Goal: Find specific page/section: Find specific page/section

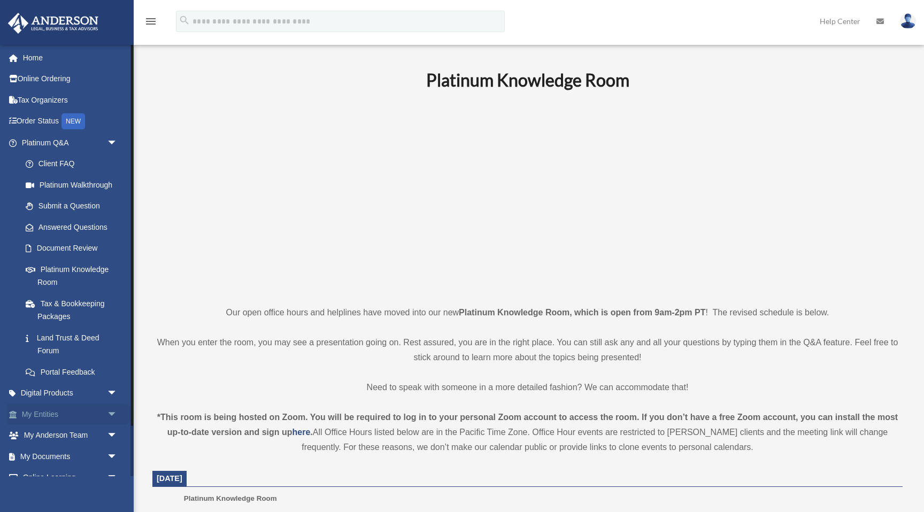
click at [40, 414] on link "My Entities arrow_drop_down" at bounding box center [70, 414] width 126 height 21
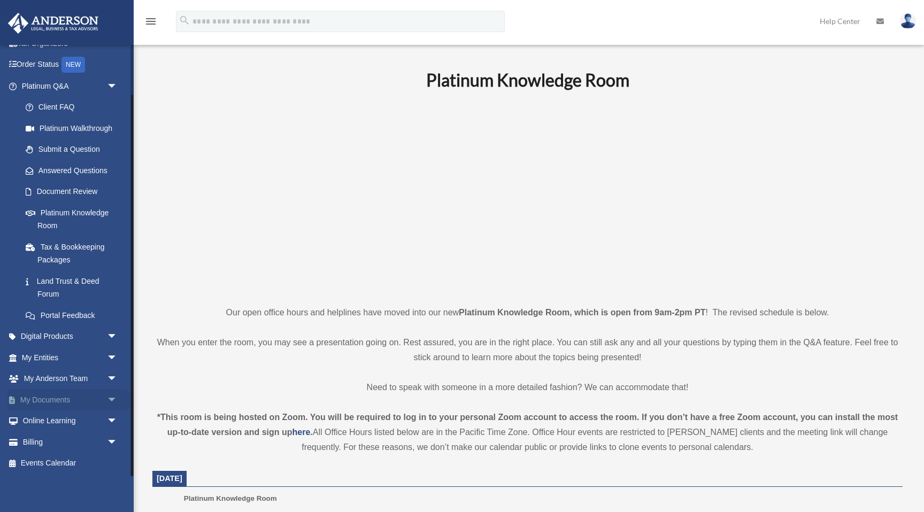
click at [49, 397] on link "My Documents arrow_drop_down" at bounding box center [70, 399] width 126 height 21
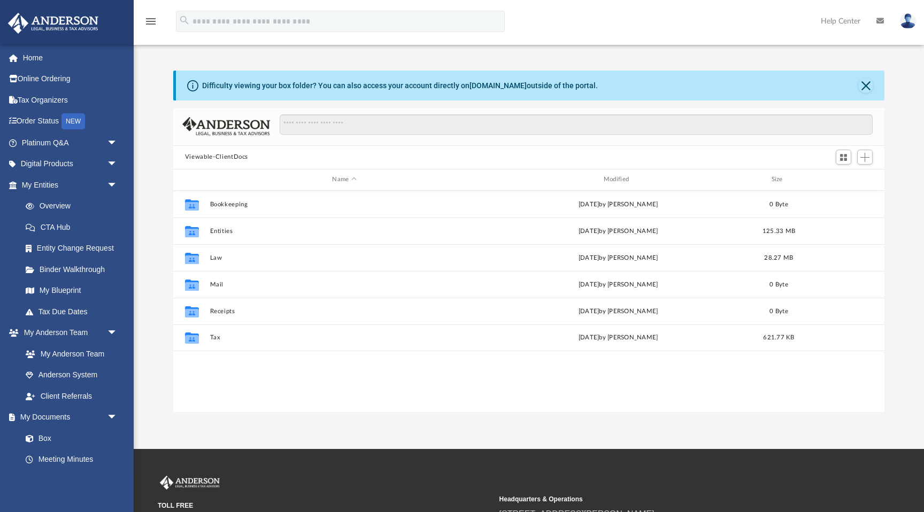
scroll to position [243, 711]
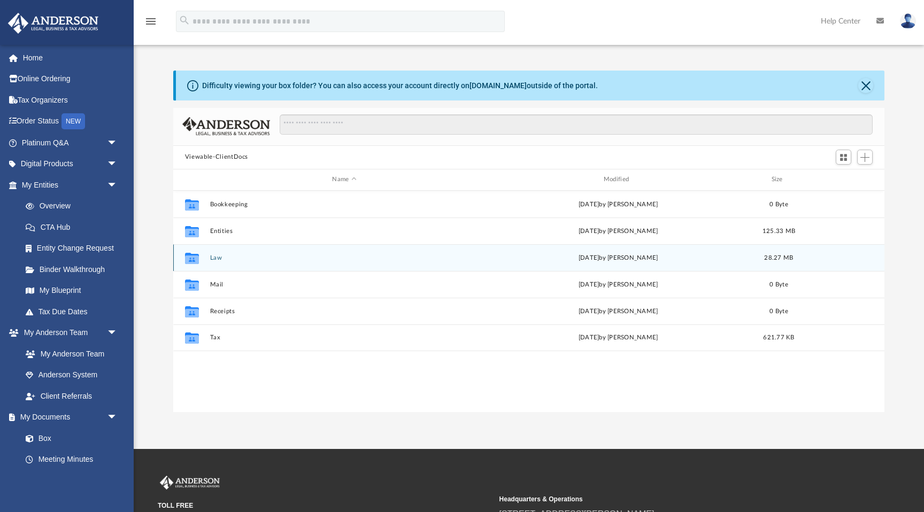
click at [213, 259] on button "Law" at bounding box center [344, 258] width 269 height 7
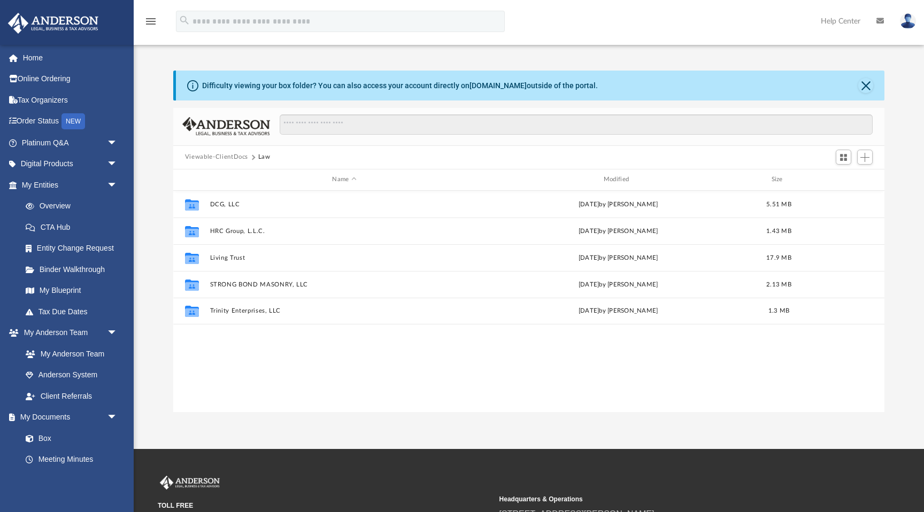
click at [267, 153] on button "Law" at bounding box center [264, 157] width 12 height 10
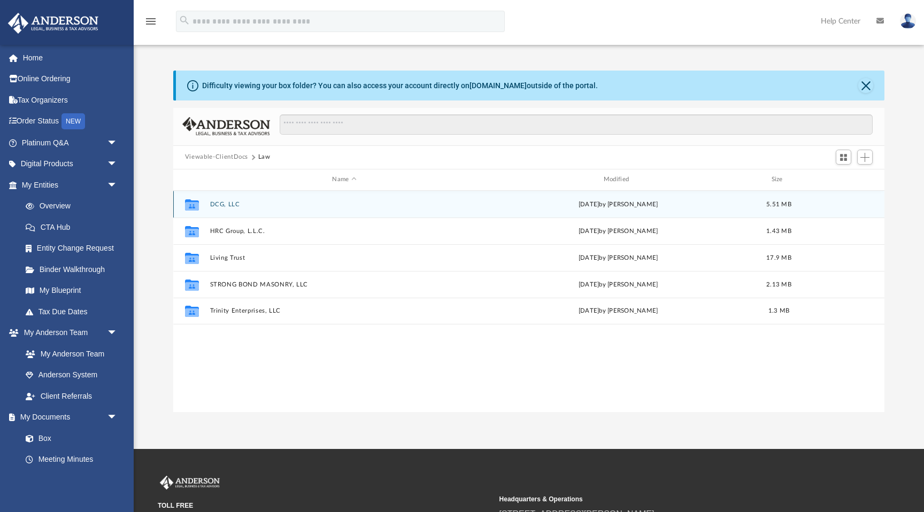
click at [220, 204] on button "DCG, LLC" at bounding box center [344, 204] width 269 height 7
